Goal: Task Accomplishment & Management: Manage account settings

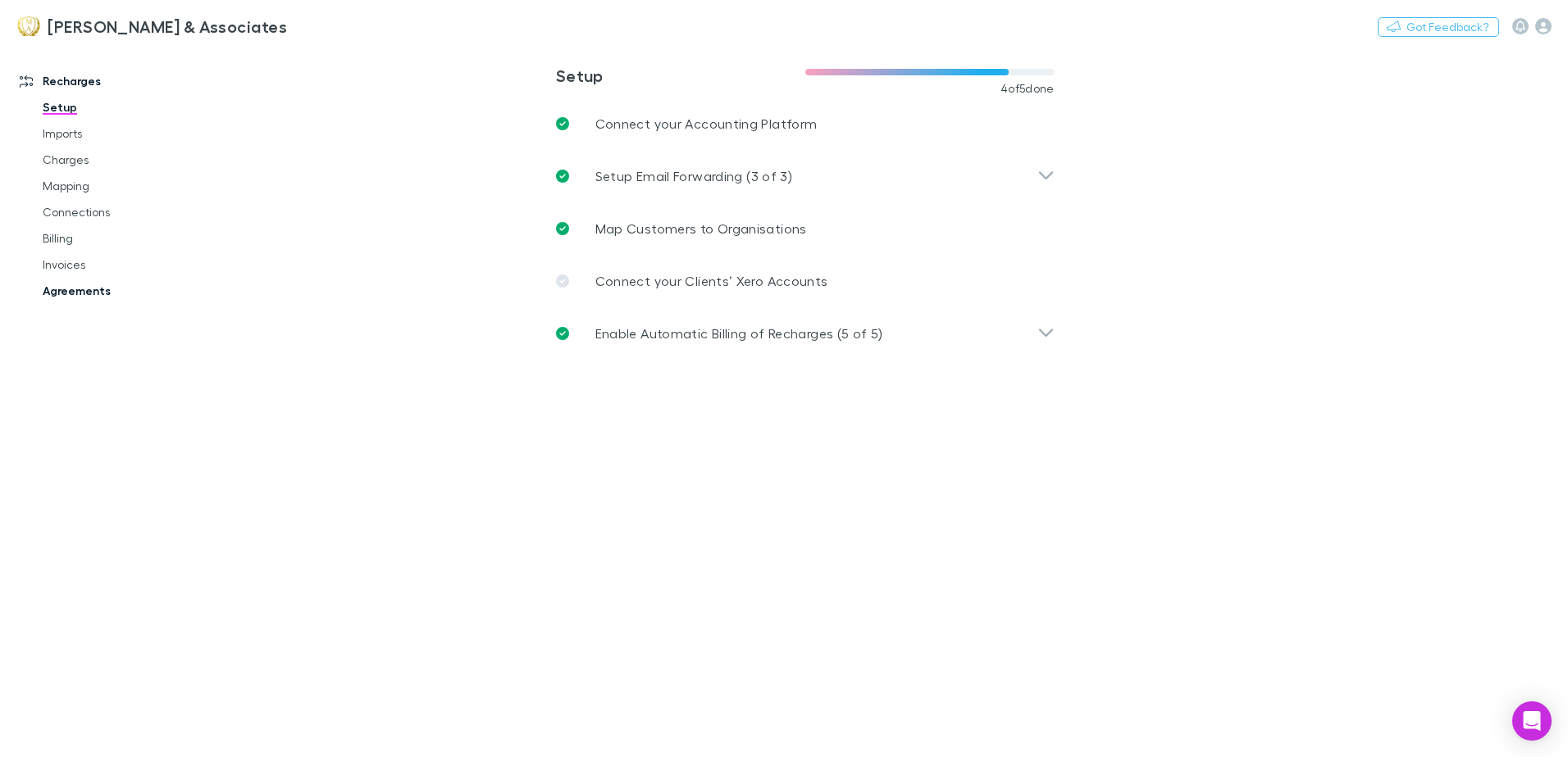
click at [85, 287] on link "Agreements" at bounding box center [124, 291] width 196 height 27
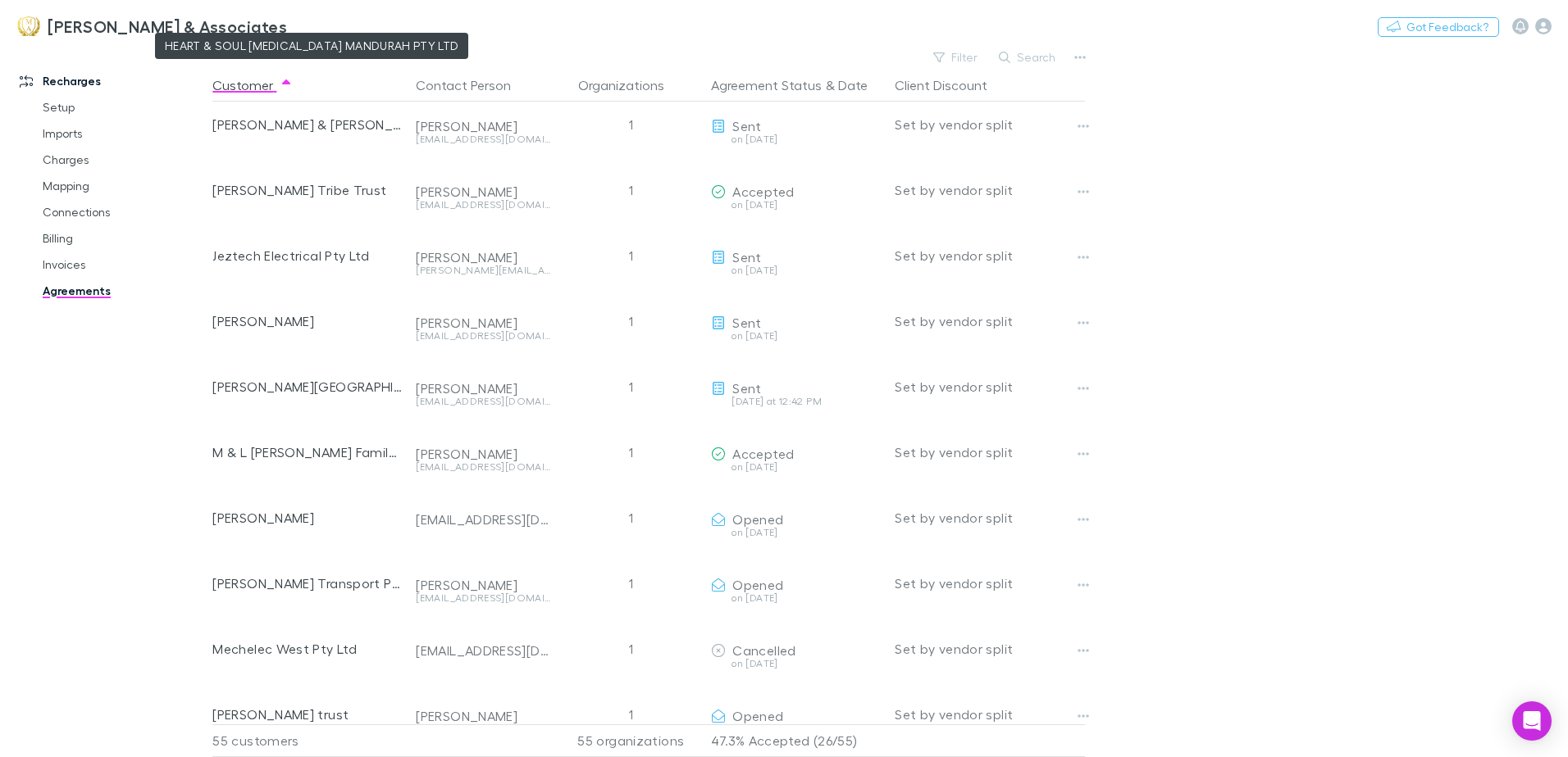
scroll to position [1639, 0]
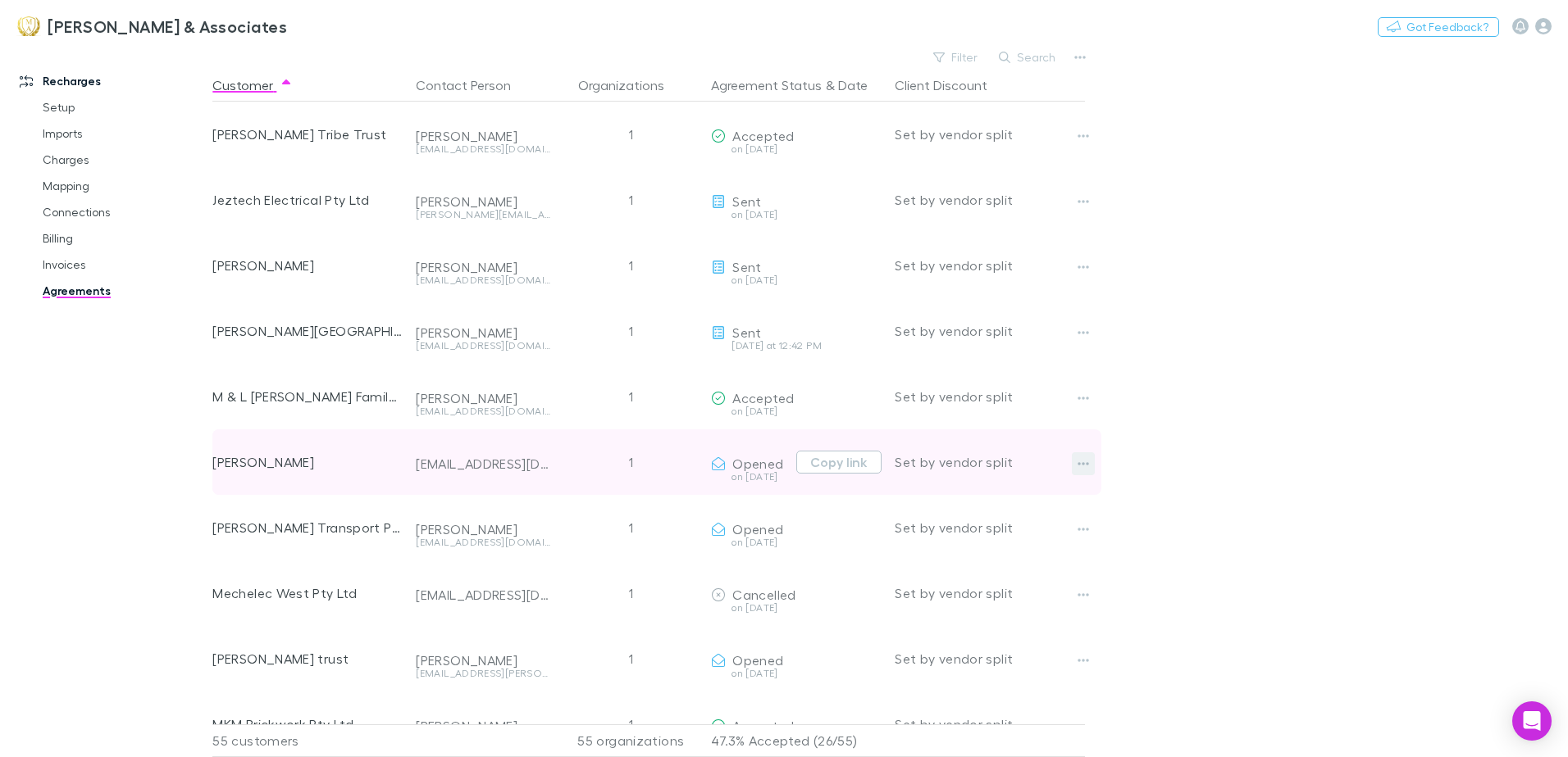
click at [1087, 464] on icon "button" at bounding box center [1084, 463] width 11 height 3
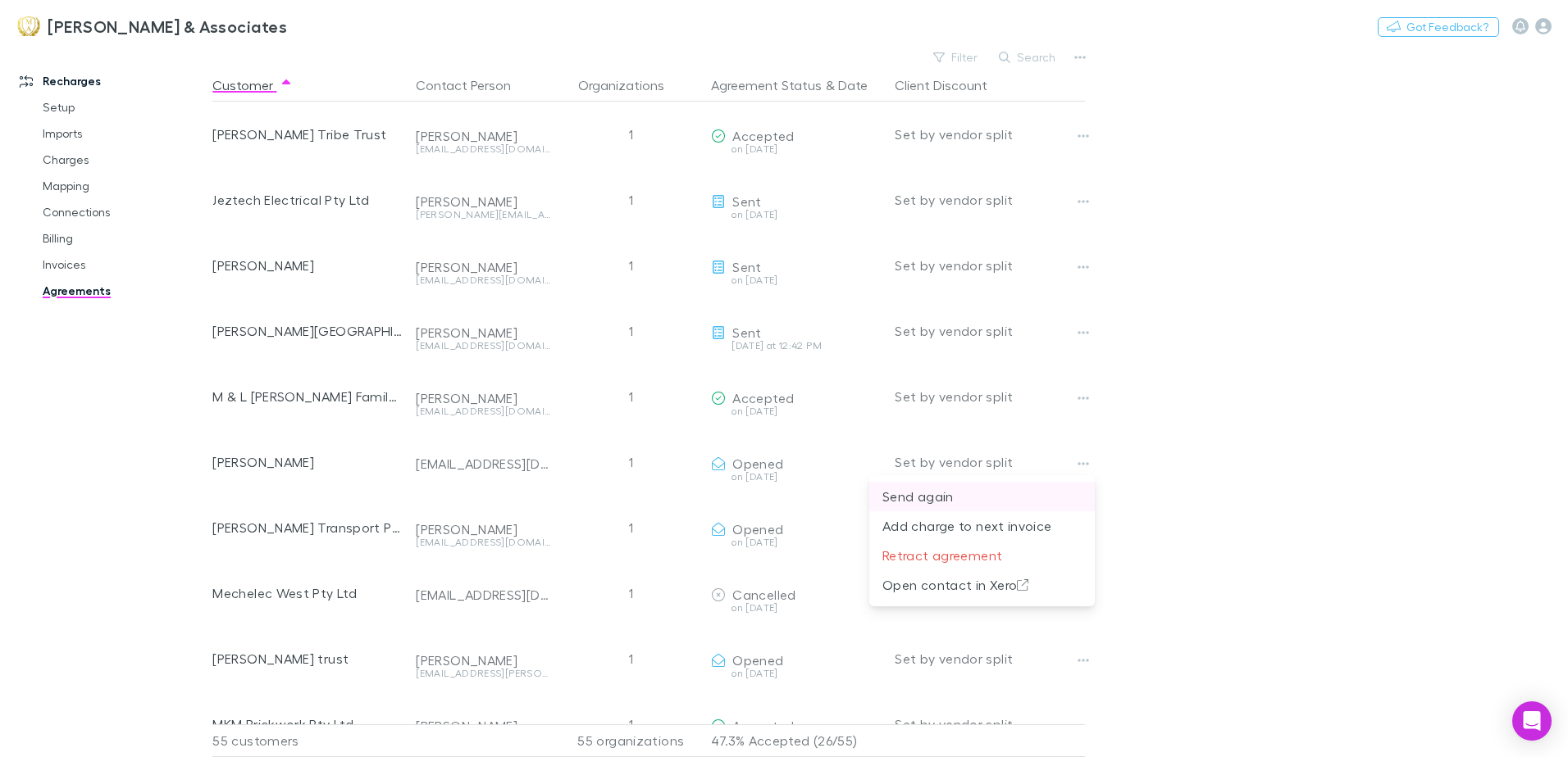
click at [948, 503] on p "Send again" at bounding box center [982, 496] width 199 height 20
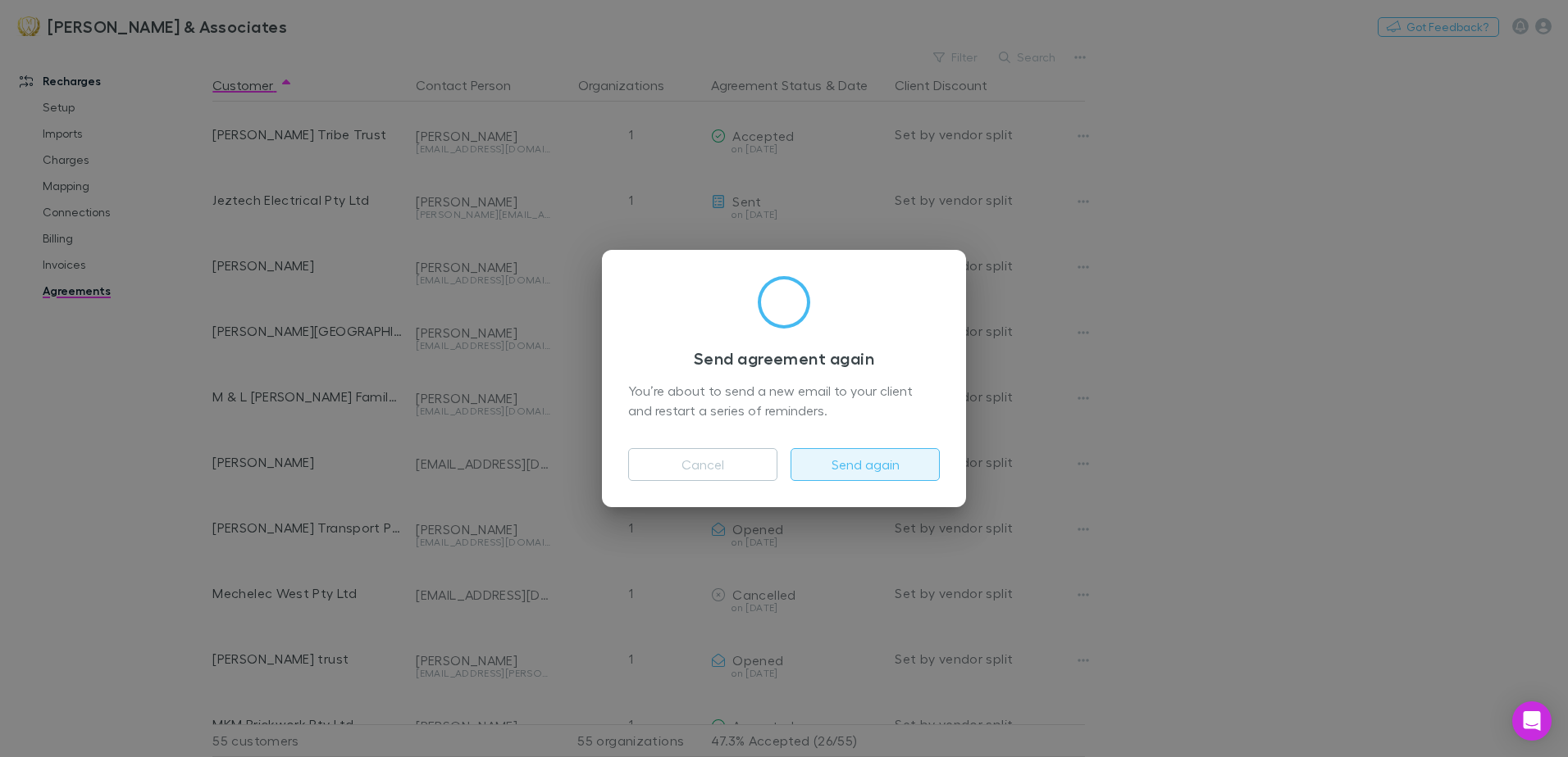
click at [871, 471] on button "Send again" at bounding box center [865, 465] width 149 height 33
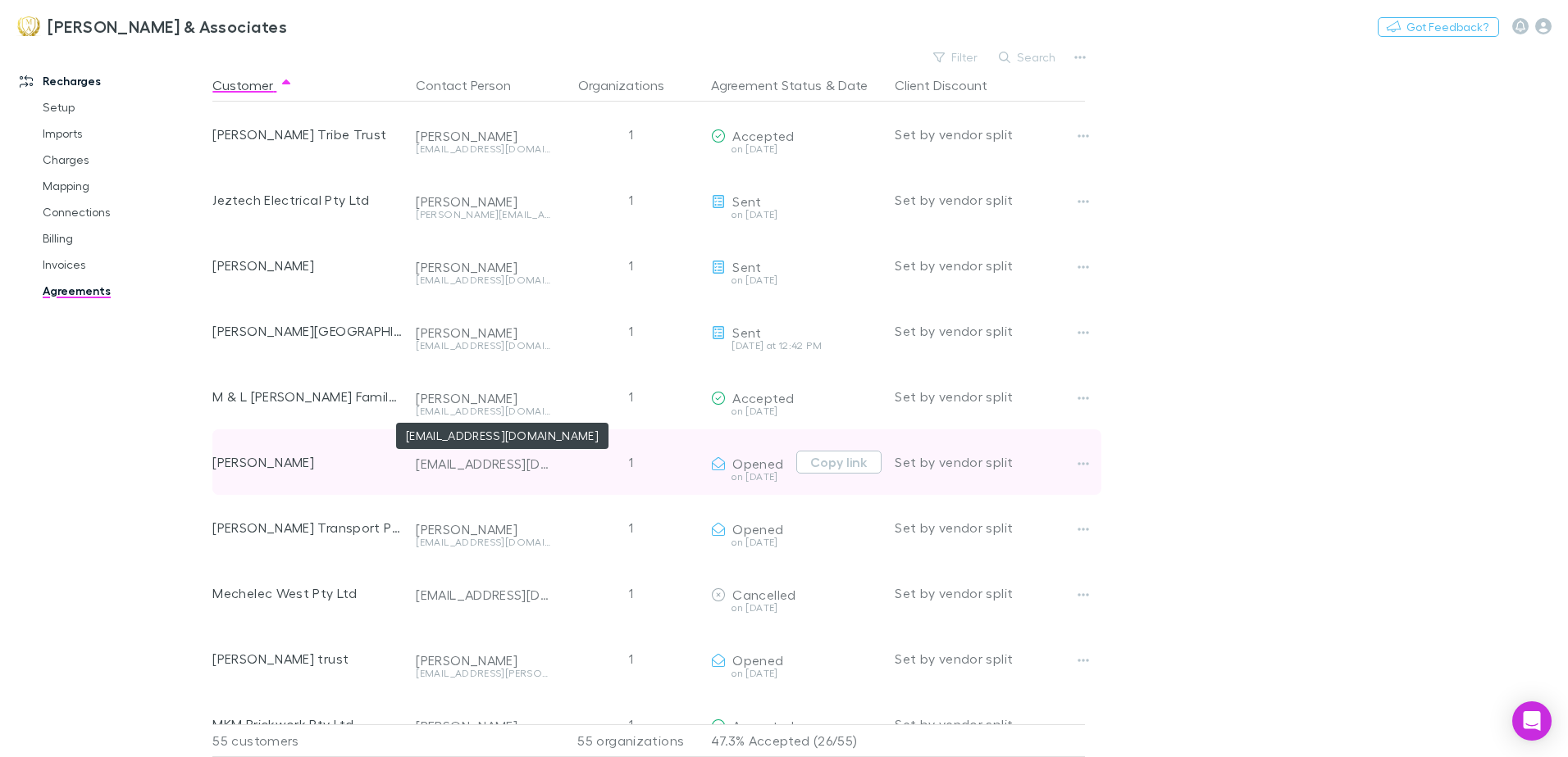
click at [499, 470] on div "[EMAIL_ADDRESS][DOMAIN_NAME]" at bounding box center [483, 463] width 135 height 16
click at [498, 469] on div "[EMAIL_ADDRESS][DOMAIN_NAME]" at bounding box center [483, 463] width 135 height 16
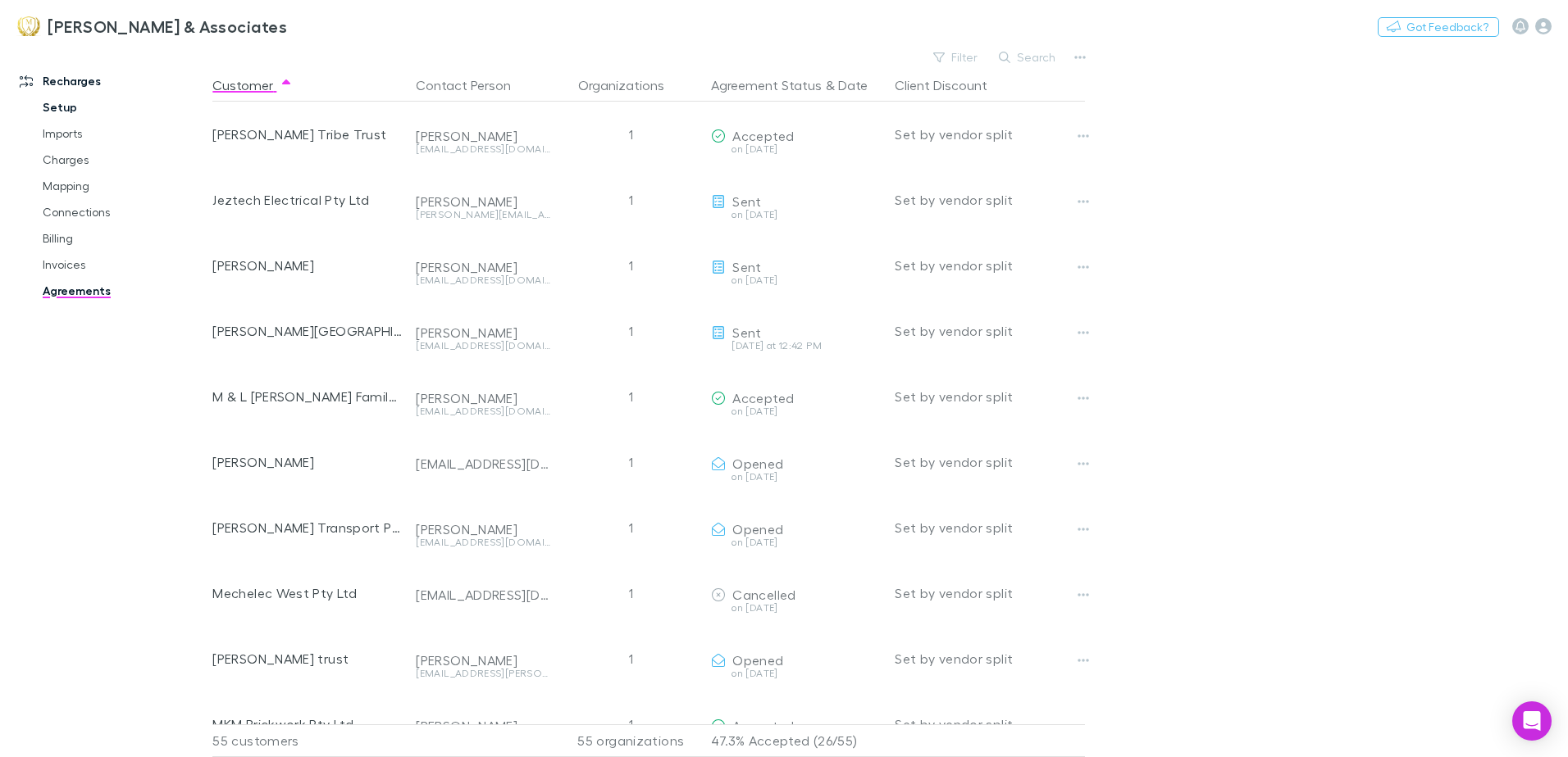
click at [57, 109] on link "Setup" at bounding box center [124, 107] width 196 height 27
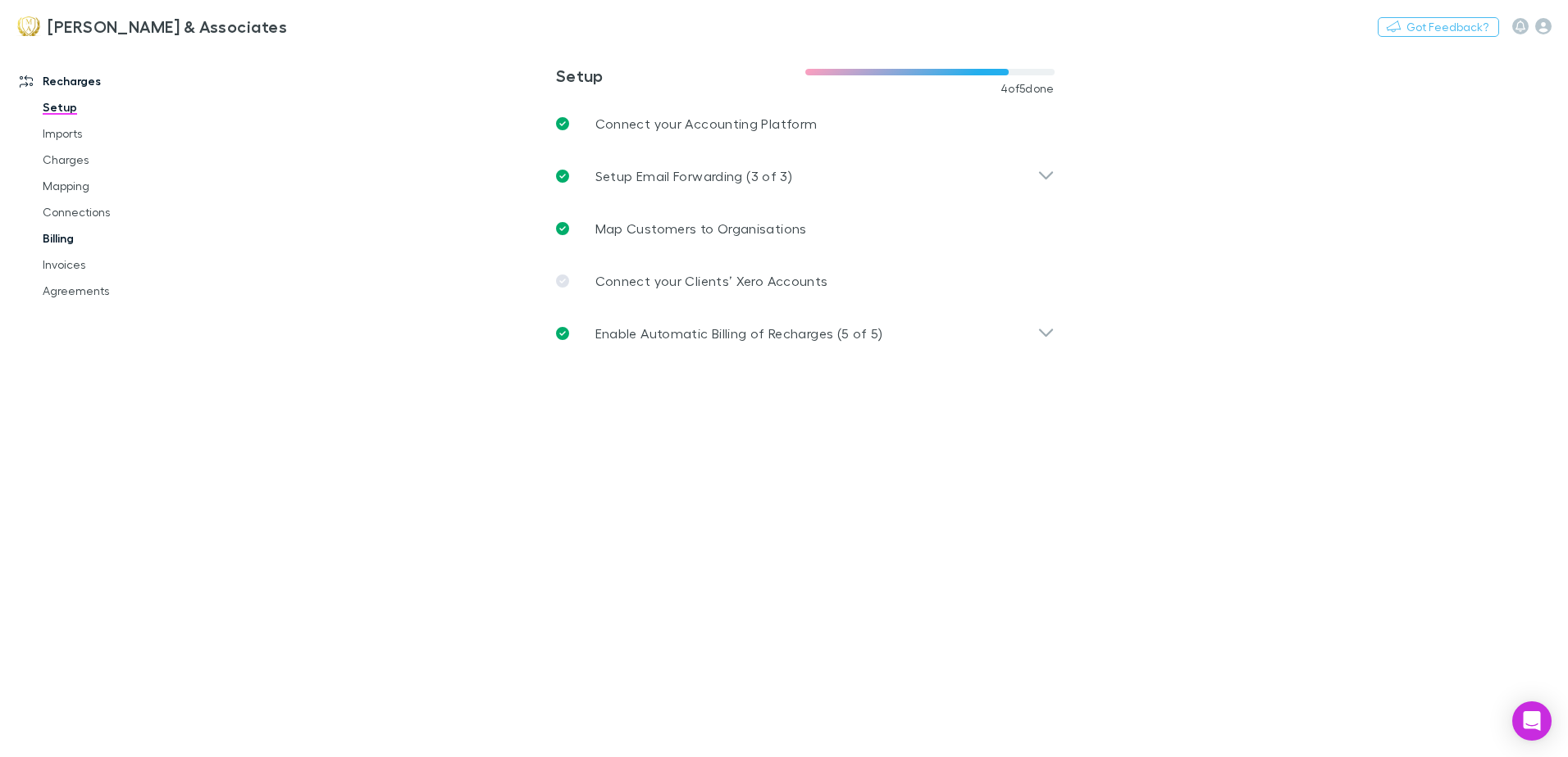
click at [56, 234] on link "Billing" at bounding box center [124, 239] width 196 height 27
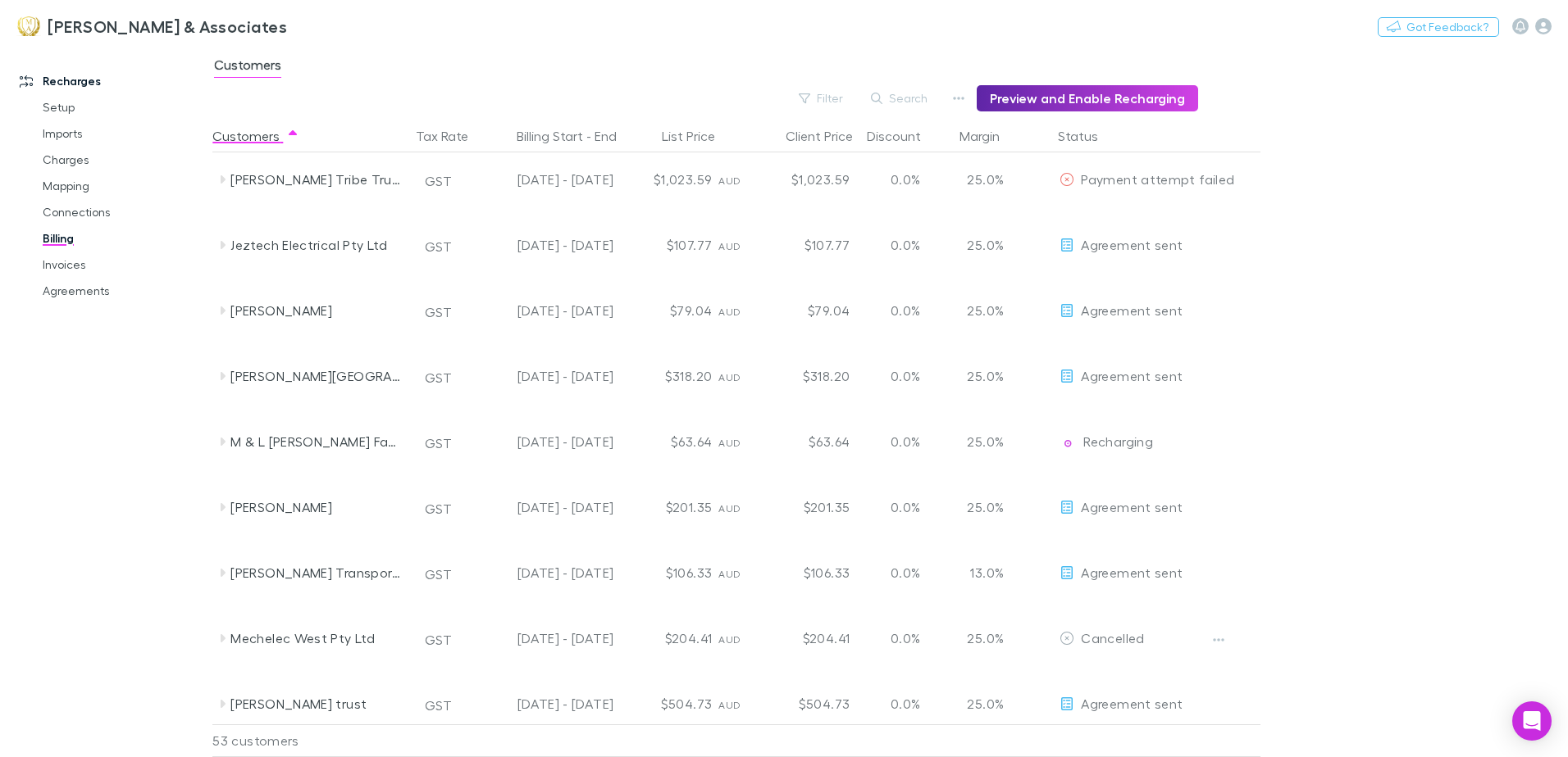
scroll to position [1558, 0]
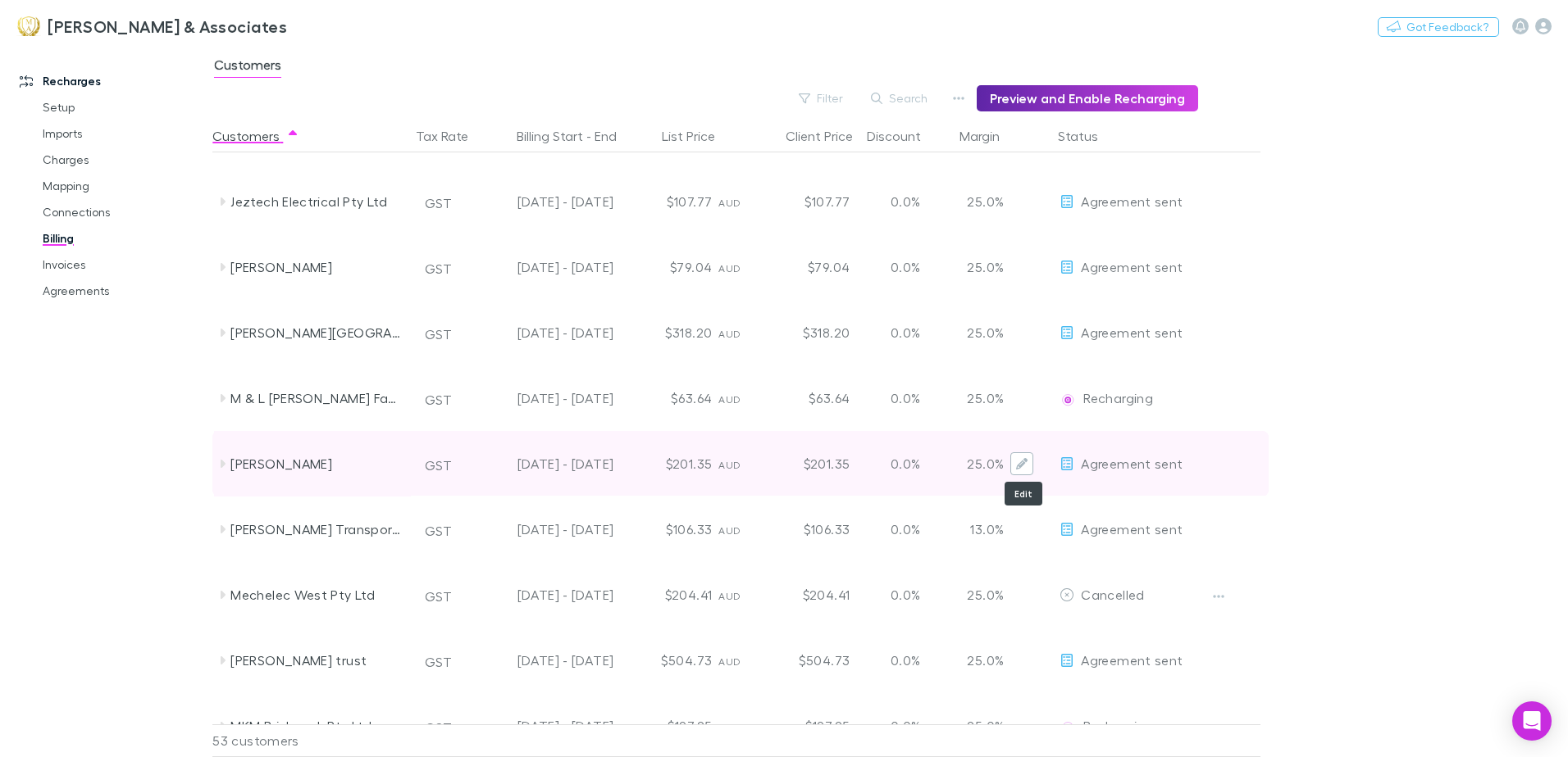
click at [1028, 467] on icon "Edit" at bounding box center [1022, 464] width 11 height 11
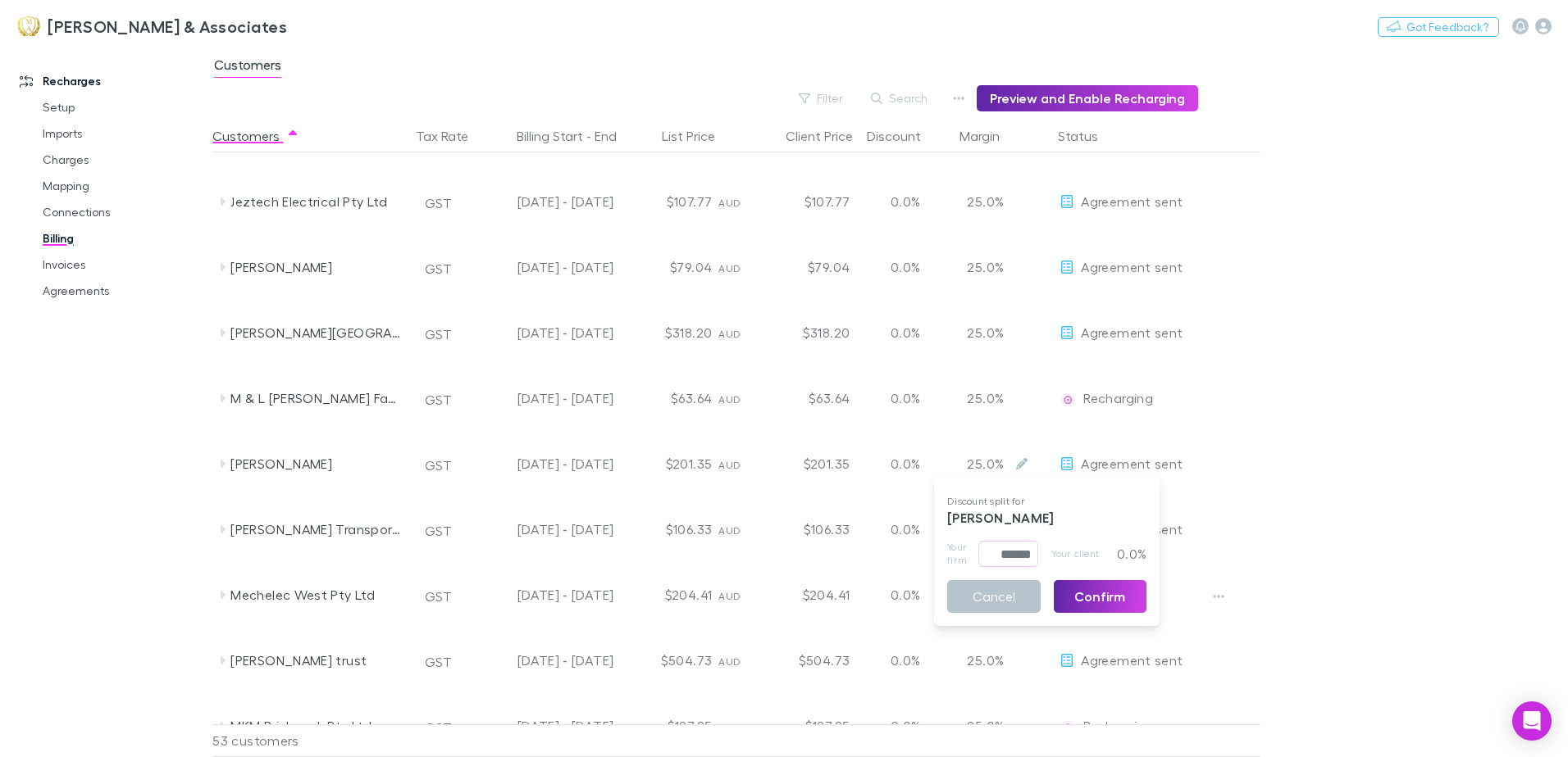
click at [1392, 461] on div at bounding box center [784, 378] width 1568 height 757
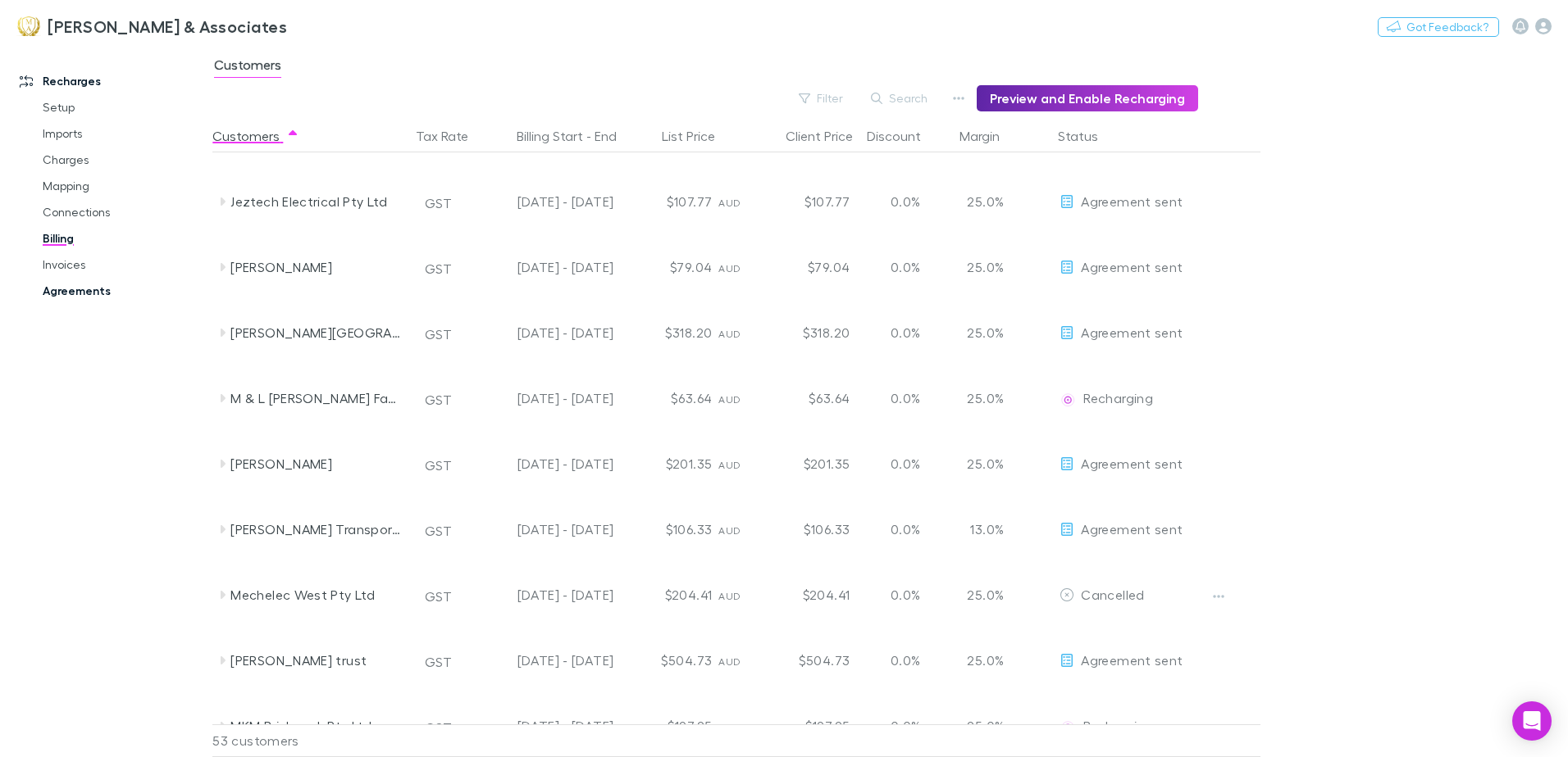
click at [60, 292] on link "Agreements" at bounding box center [124, 291] width 196 height 27
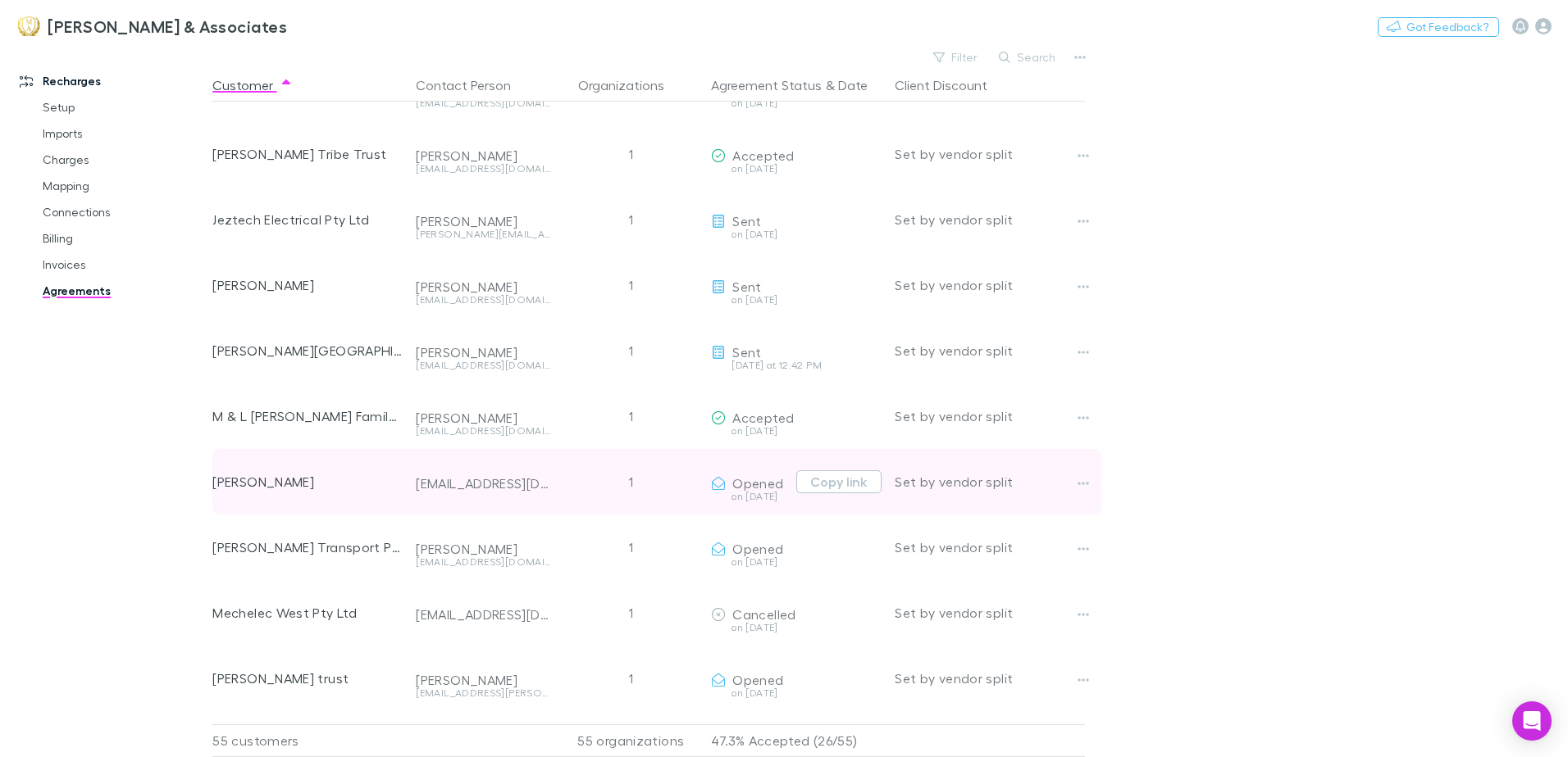
scroll to position [1639, 0]
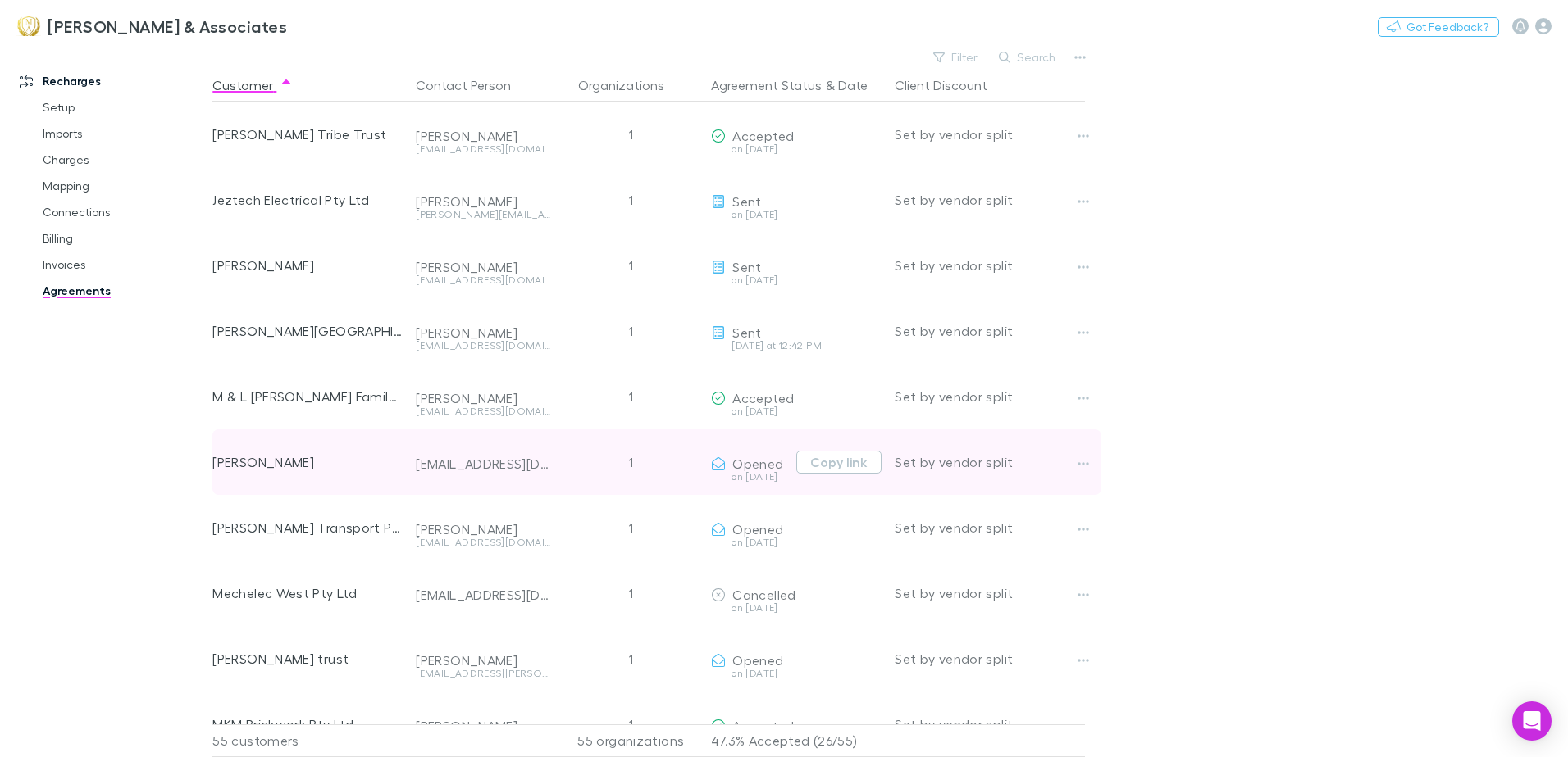
click at [412, 479] on div "[EMAIL_ADDRESS][DOMAIN_NAME]" at bounding box center [483, 462] width 148 height 65
click at [1084, 464] on icon "button" at bounding box center [1084, 463] width 11 height 3
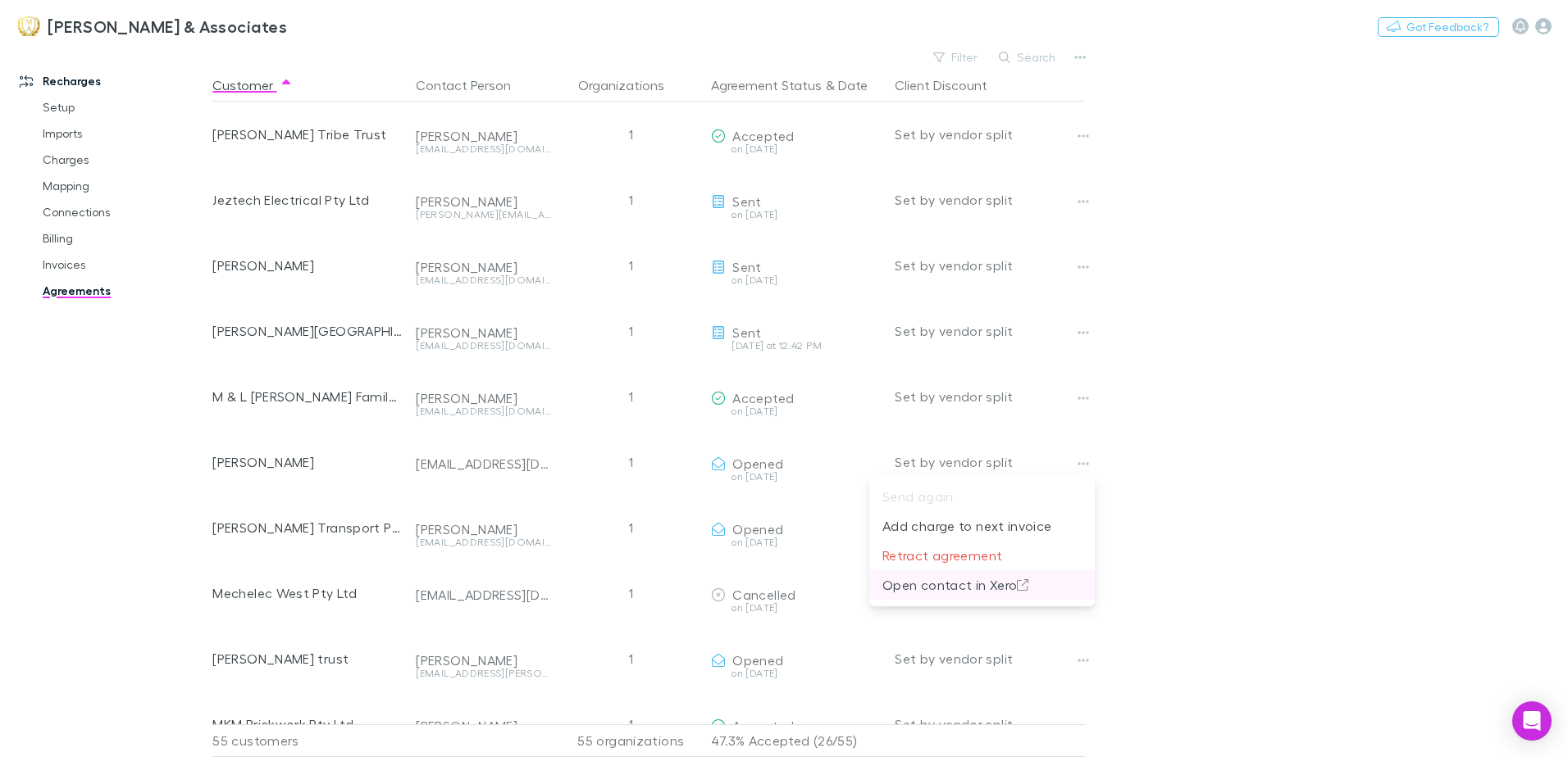
click at [983, 583] on p "Open contact in Xero" at bounding box center [982, 585] width 199 height 20
